Goal: Use online tool/utility: Utilize a website feature to perform a specific function

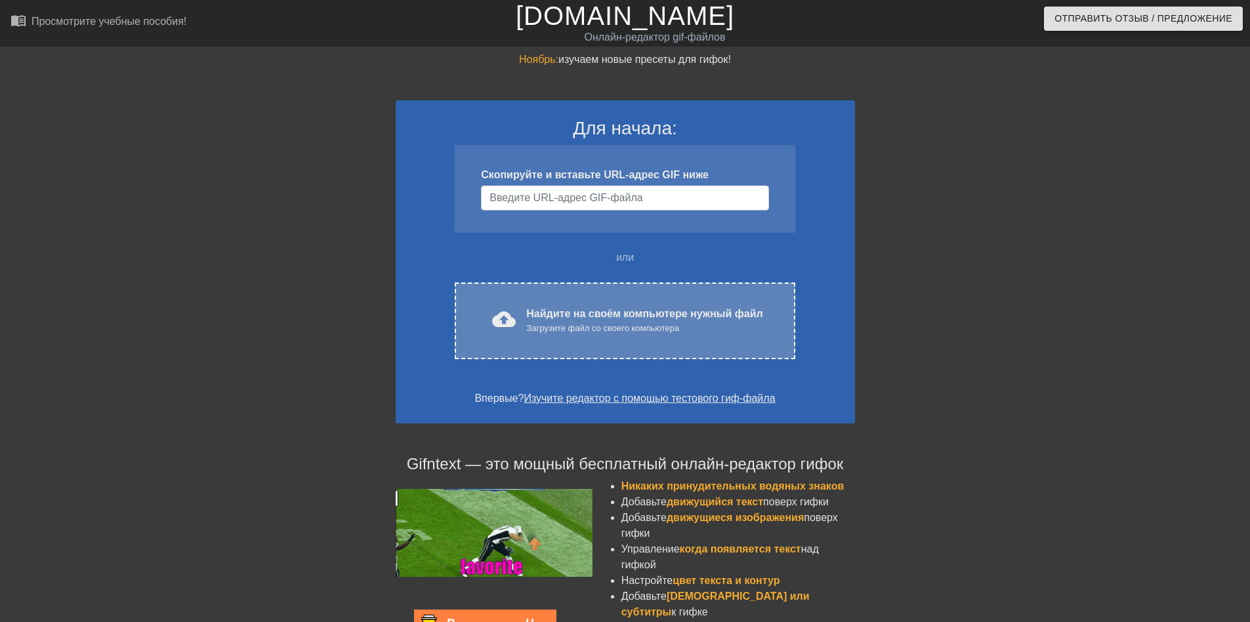
click at [722, 310] on ya-tr-span "Найдите на своём компьютере нужный файл" at bounding box center [644, 313] width 236 height 11
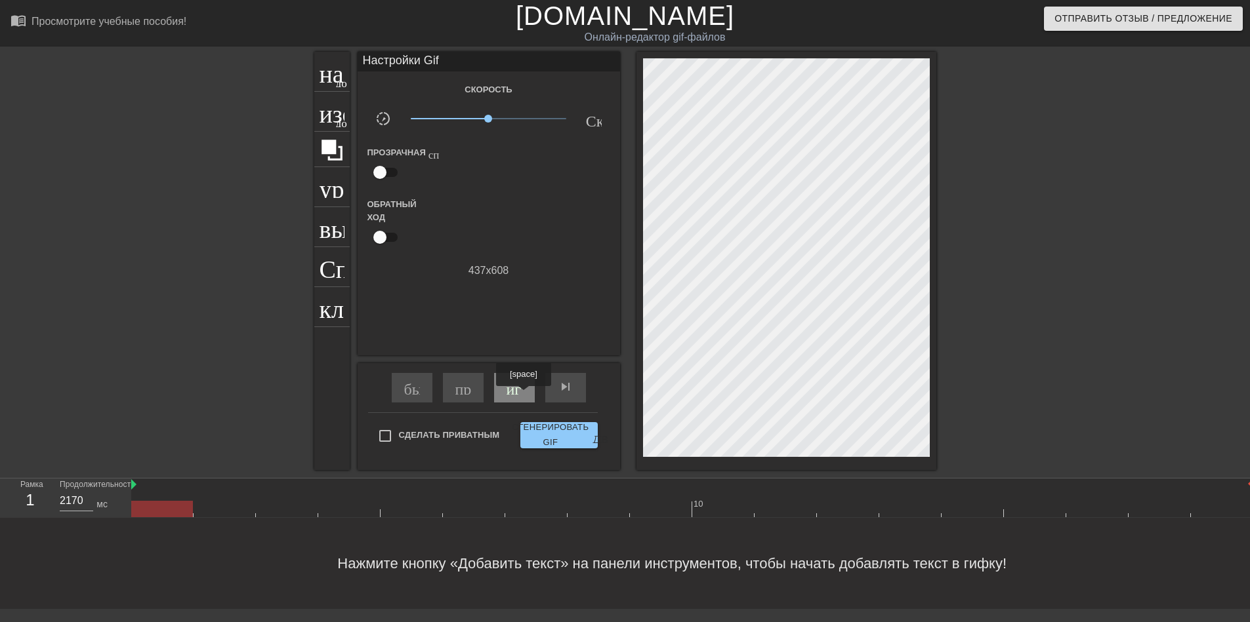
click at [523, 396] on div "играй_арроу" at bounding box center [514, 388] width 41 height 30
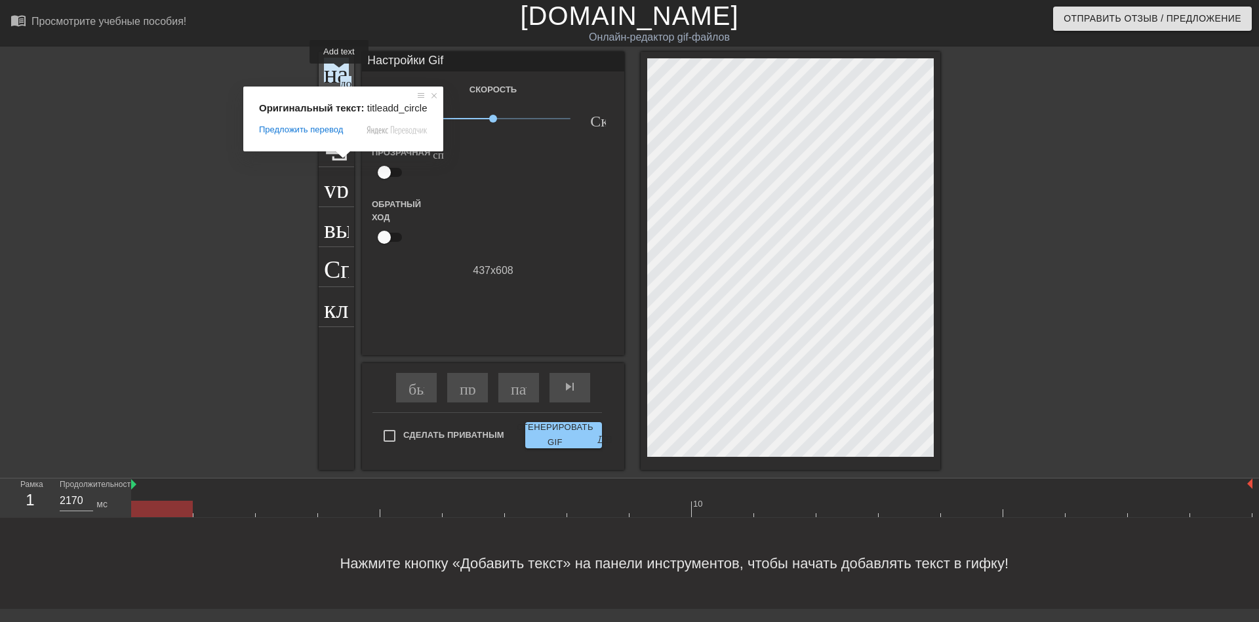
click at [339, 73] on ya-tr-span "название" at bounding box center [371, 70] width 94 height 25
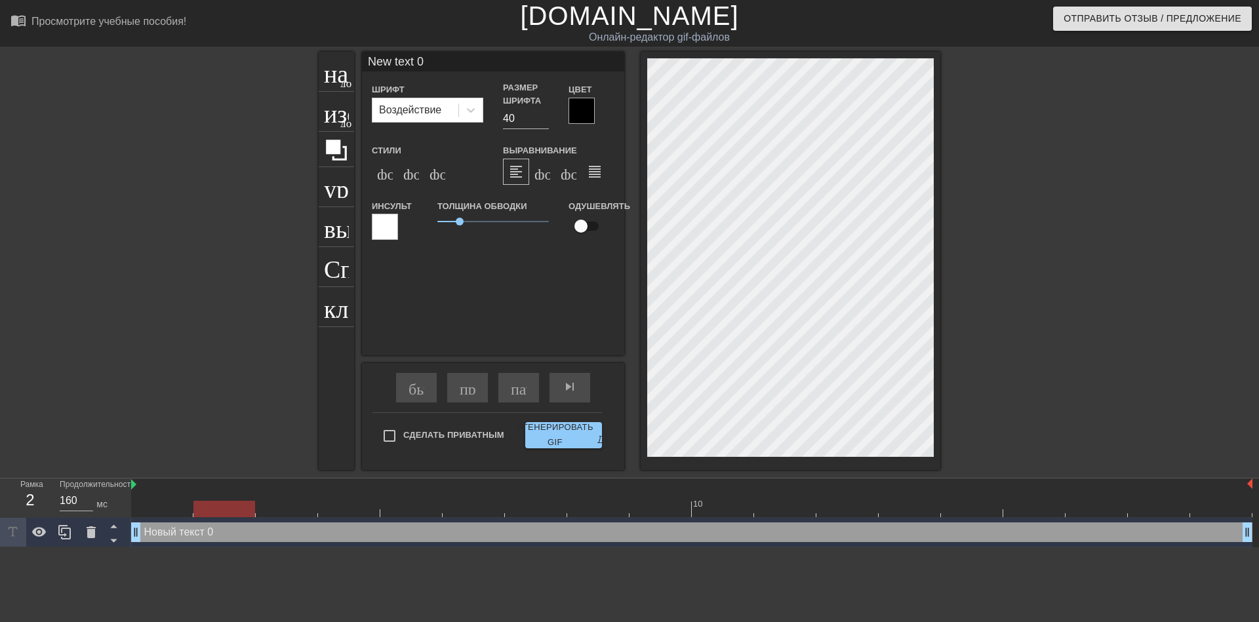
click at [457, 66] on input "New text 0" at bounding box center [493, 62] width 262 height 20
type input "160"
type input "New text"
type input "180"
type input "New text"
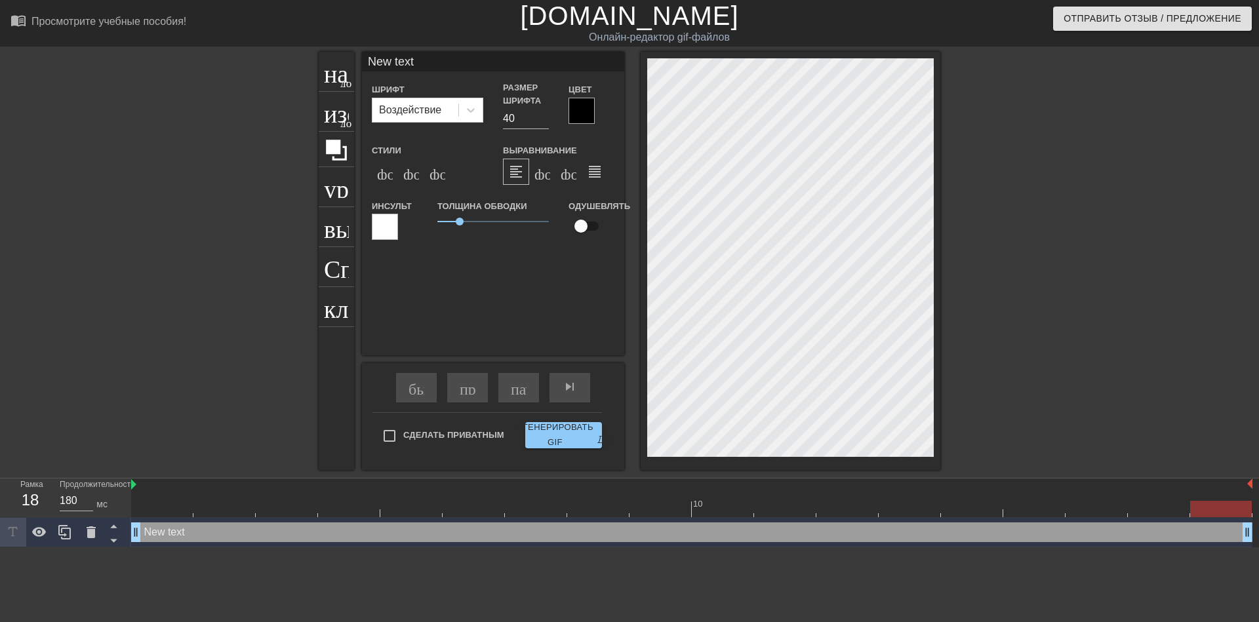
type input "2170"
type input "N"
type input "2170"
type input "h"
type input "160"
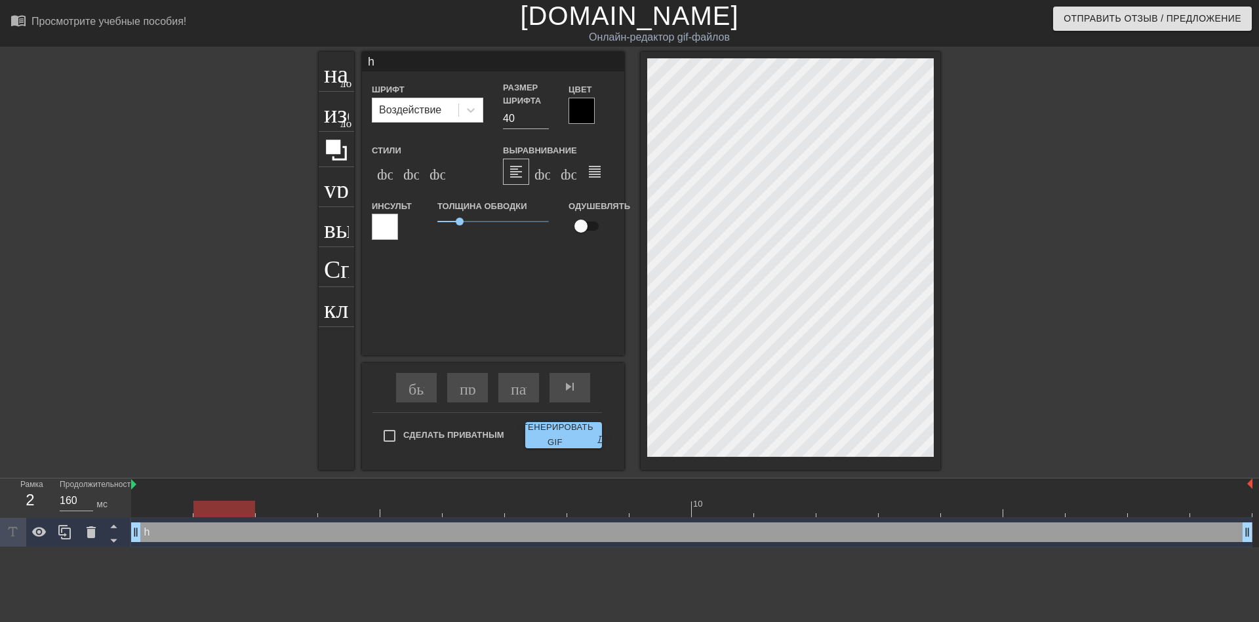
type input "hi"
type input "200"
type input "hit"
type input "160"
type input "hit/"
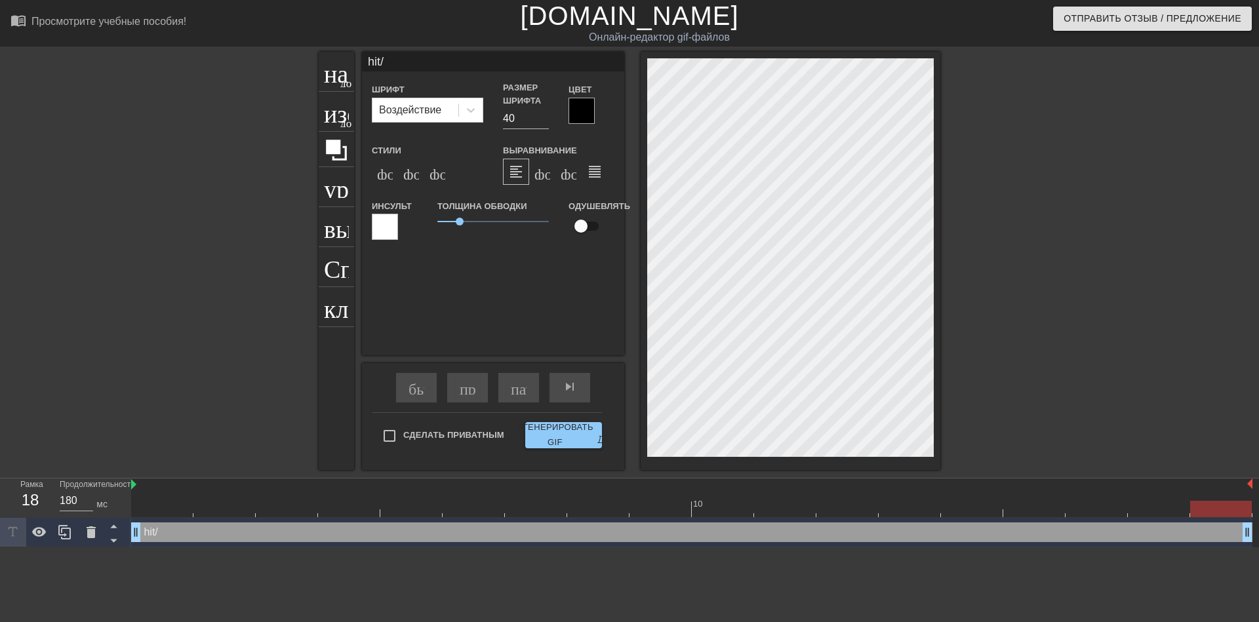
type input "2170"
type input "hit"
type input "160"
type input "hit/"
type input "200"
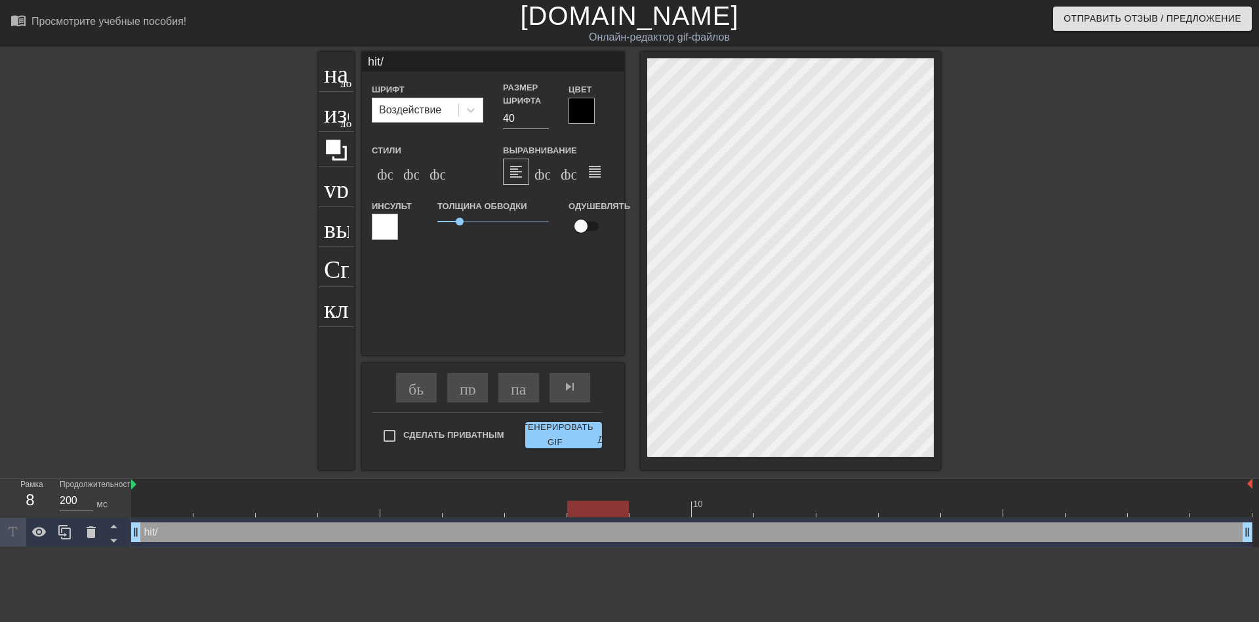
type input "hit"
type input "160"
type input "hit."
type input "180"
type input "hit.r"
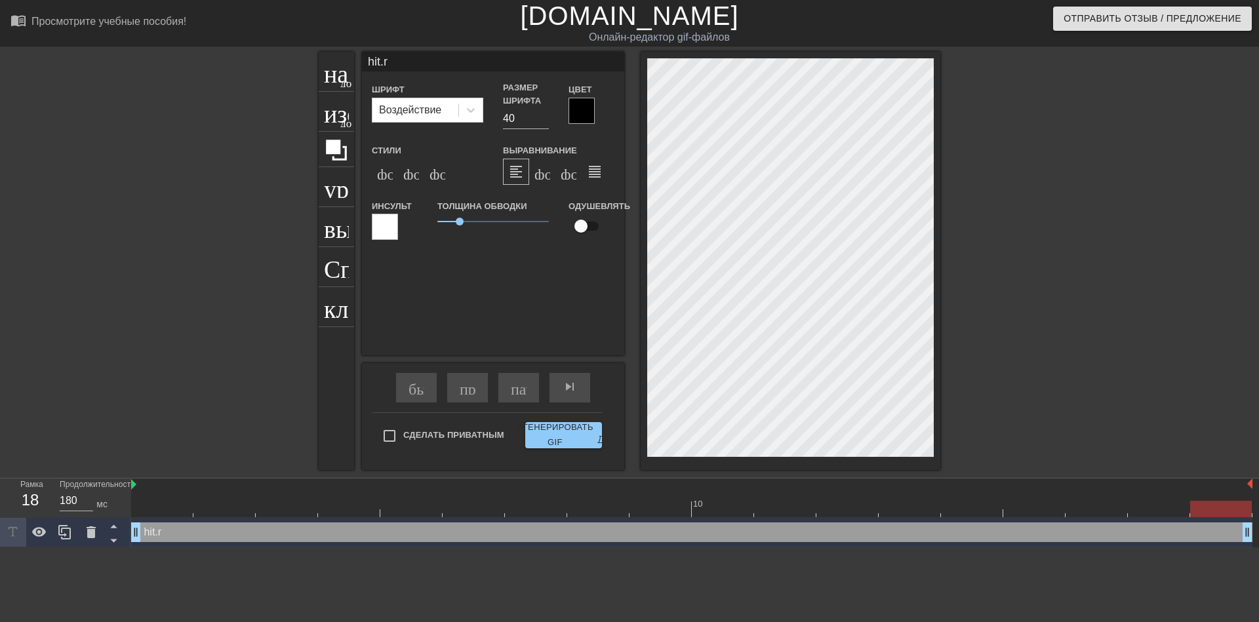
type input "2170"
type input "[DOMAIN_NAME]"
type input "160"
type input "[DOMAIN_NAME]"
drag, startPoint x: 464, startPoint y: 220, endPoint x: 473, endPoint y: 222, distance: 8.9
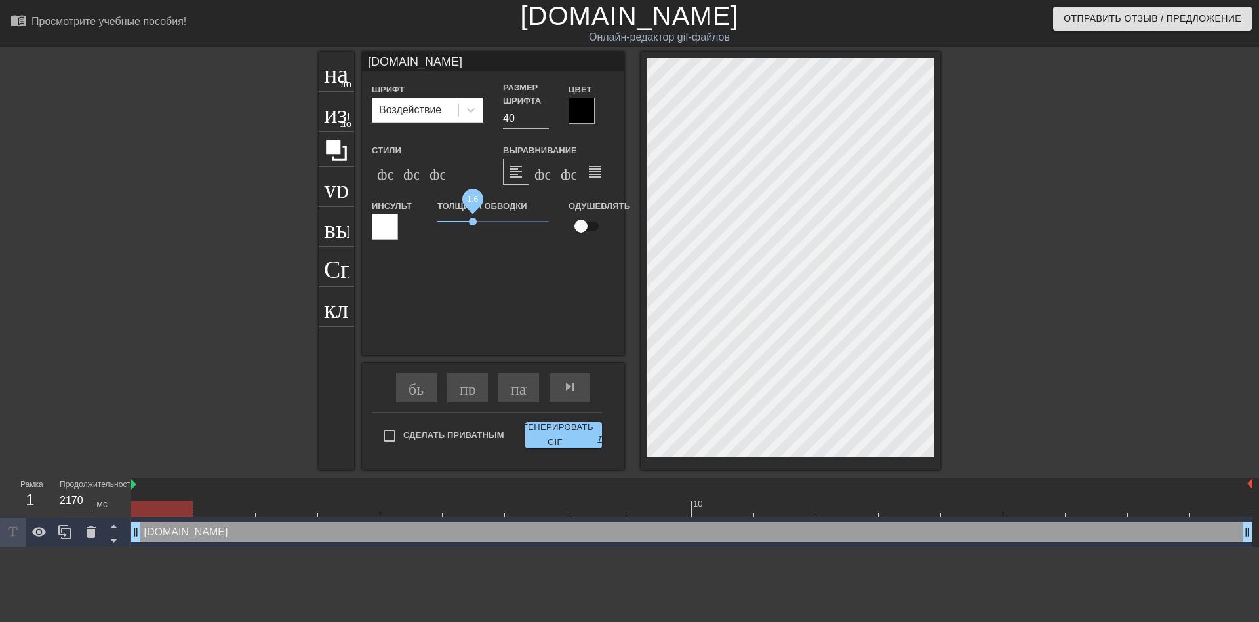
click at [473, 222] on span "1.6" at bounding box center [494, 222] width 112 height 16
click at [982, 172] on div at bounding box center [1054, 249] width 197 height 394
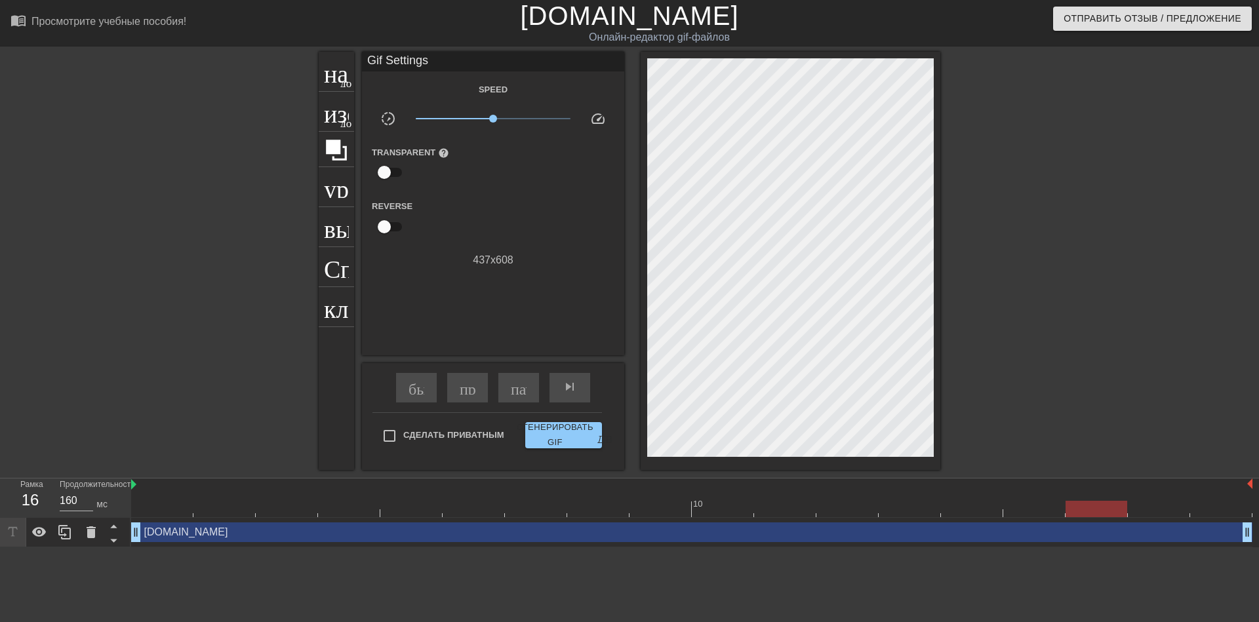
click at [1003, 145] on div at bounding box center [1054, 249] width 197 height 394
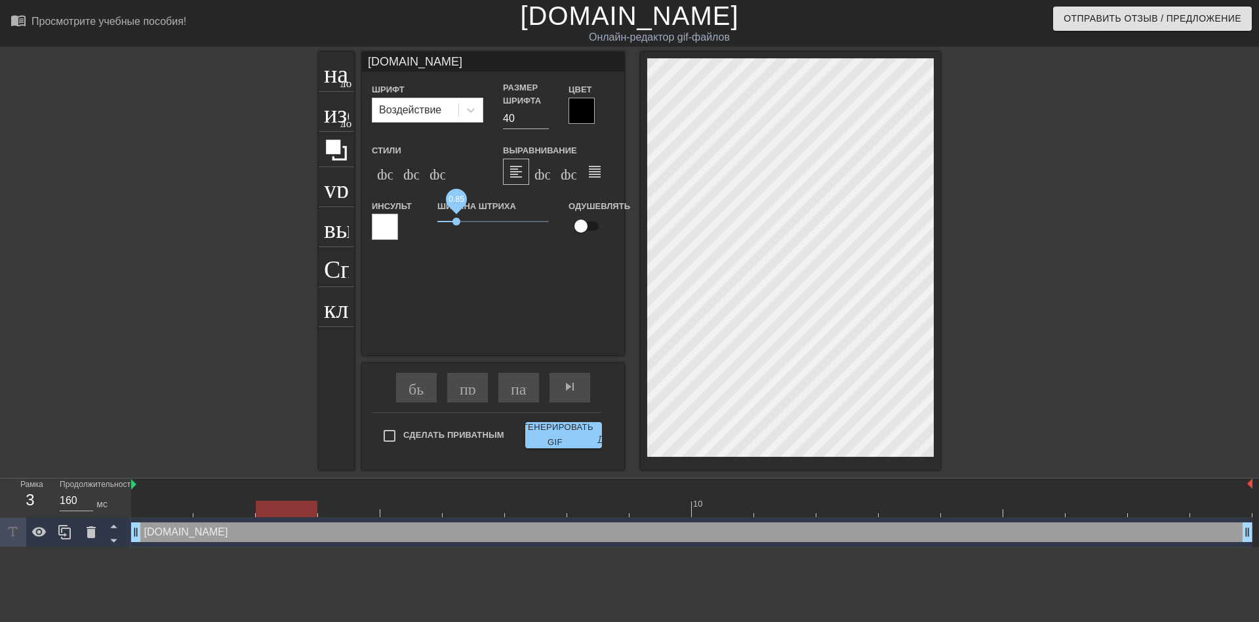
drag, startPoint x: 469, startPoint y: 222, endPoint x: 457, endPoint y: 222, distance: 12.5
click at [457, 222] on span "0.85" at bounding box center [457, 222] width 8 height 8
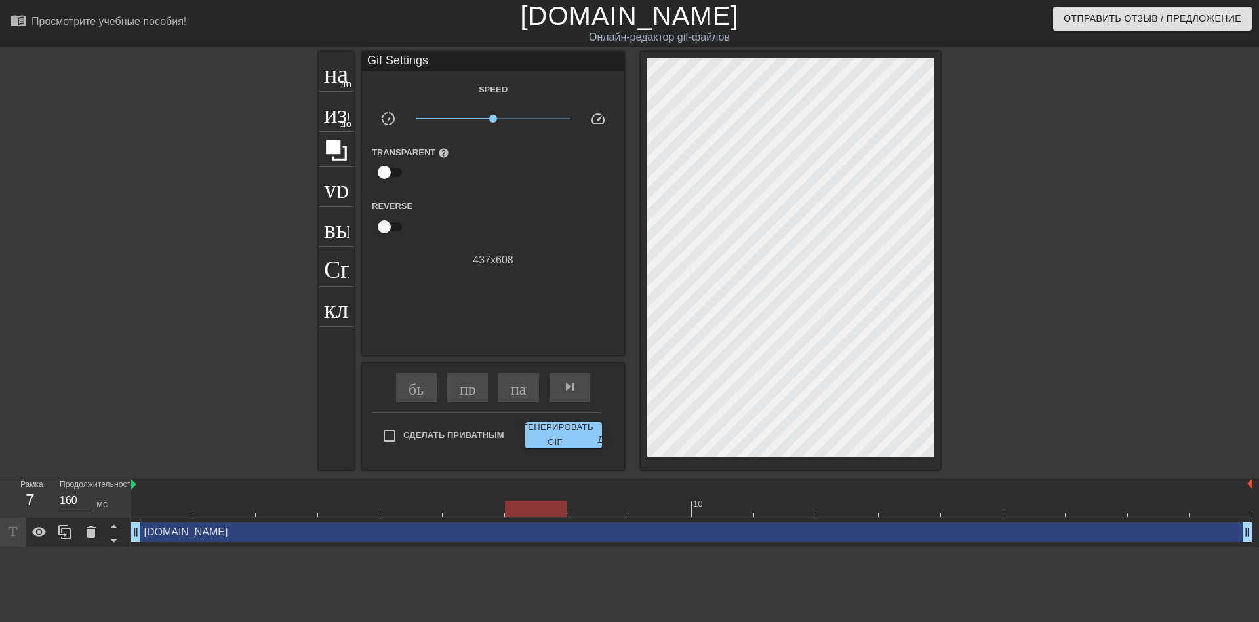
click at [988, 247] on div at bounding box center [1054, 249] width 197 height 394
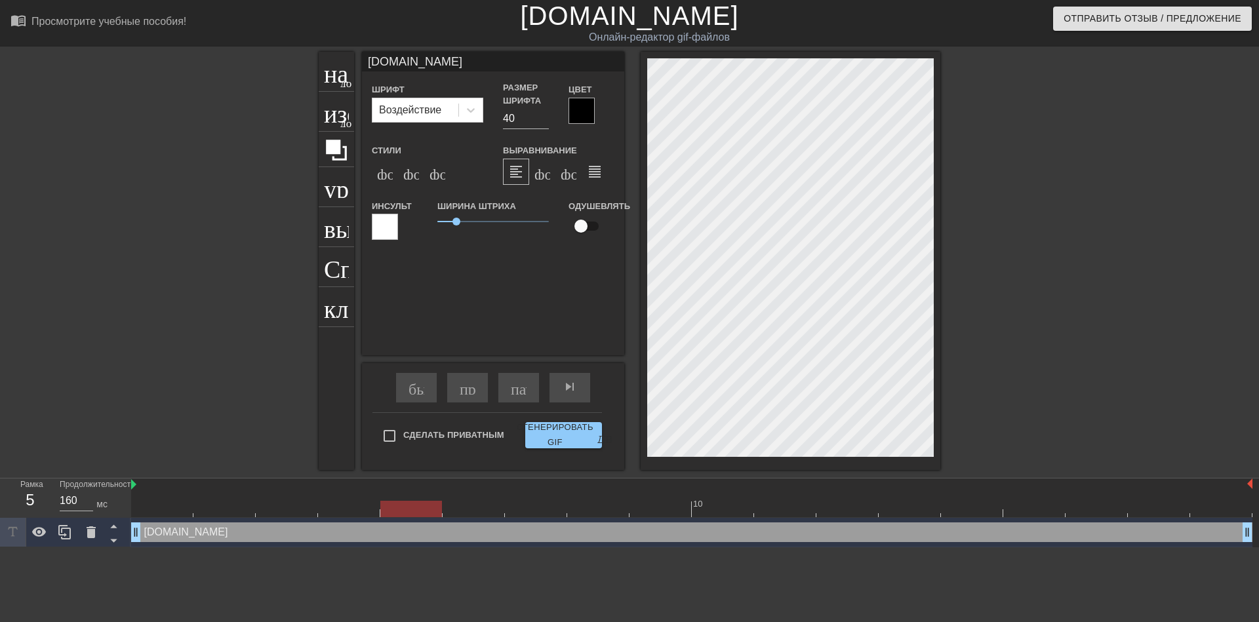
click at [1013, 108] on div at bounding box center [1054, 249] width 197 height 394
click at [987, 97] on div at bounding box center [1054, 249] width 197 height 394
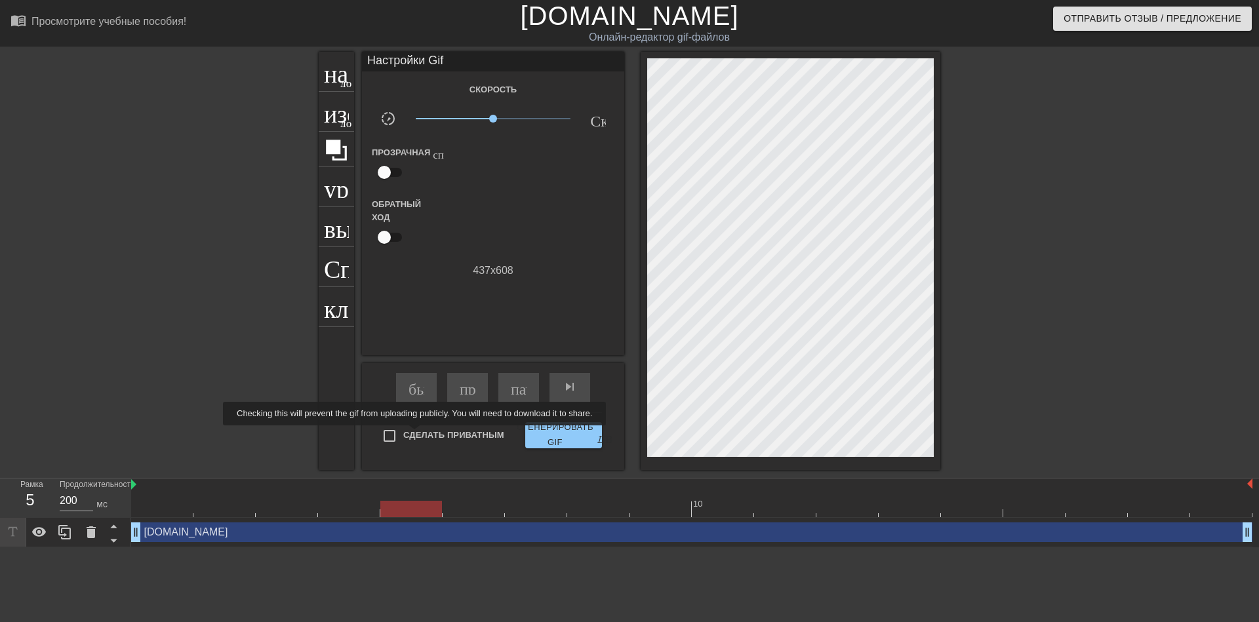
type input "160"
click at [390, 435] on input "Сделать Приватным" at bounding box center [390, 436] width 28 height 28
checkbox input "true"
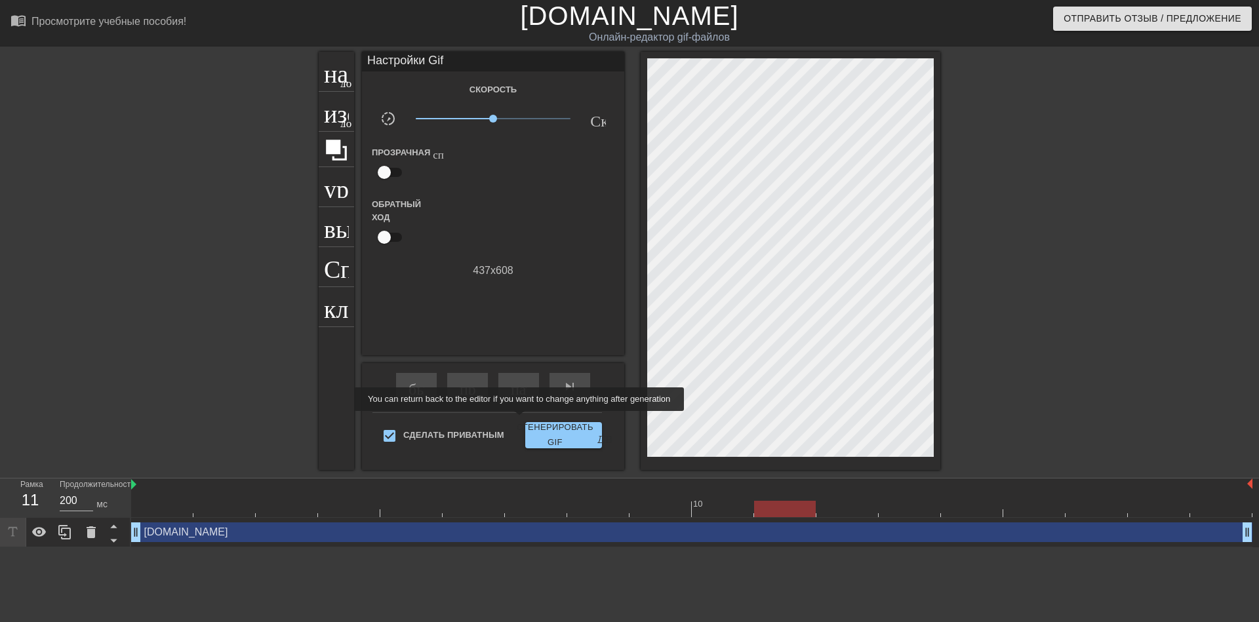
type input "160"
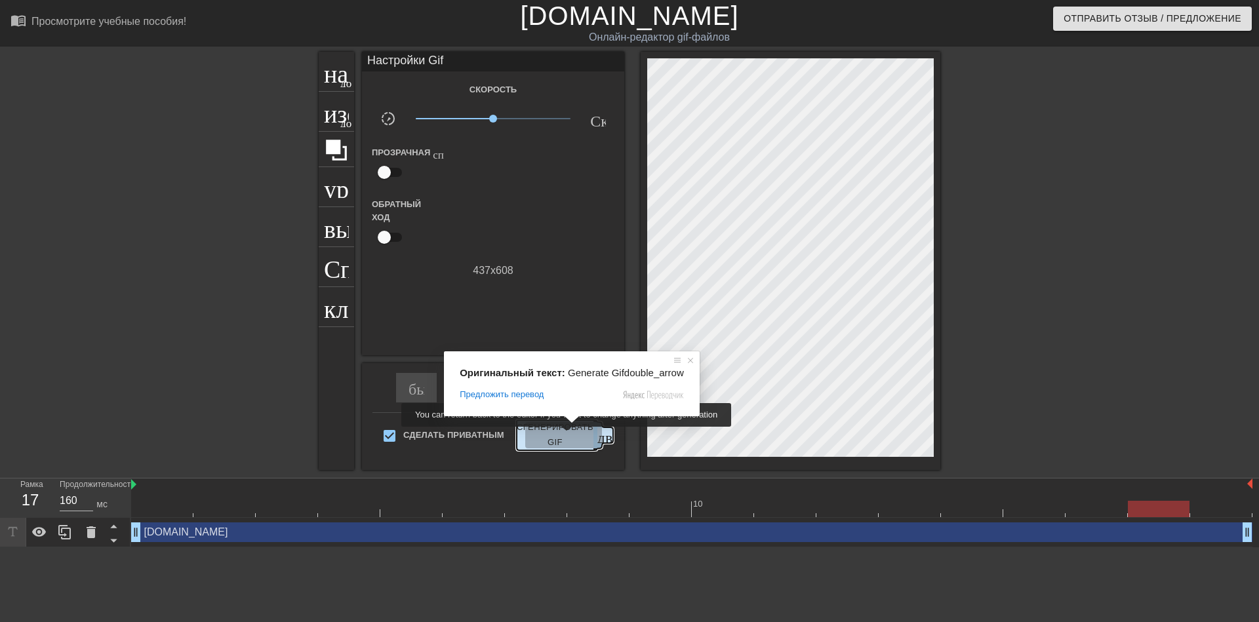
click at [568, 436] on ya-tr-span "Сгенерировать GIF" at bounding box center [555, 435] width 77 height 30
